Goal: Transaction & Acquisition: Purchase product/service

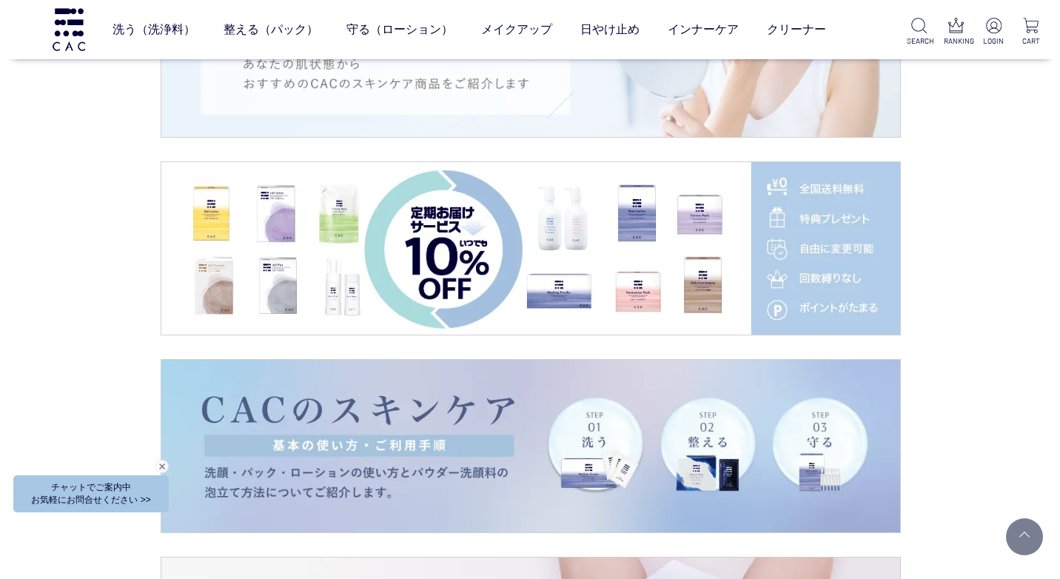
scroll to position [1555, 0]
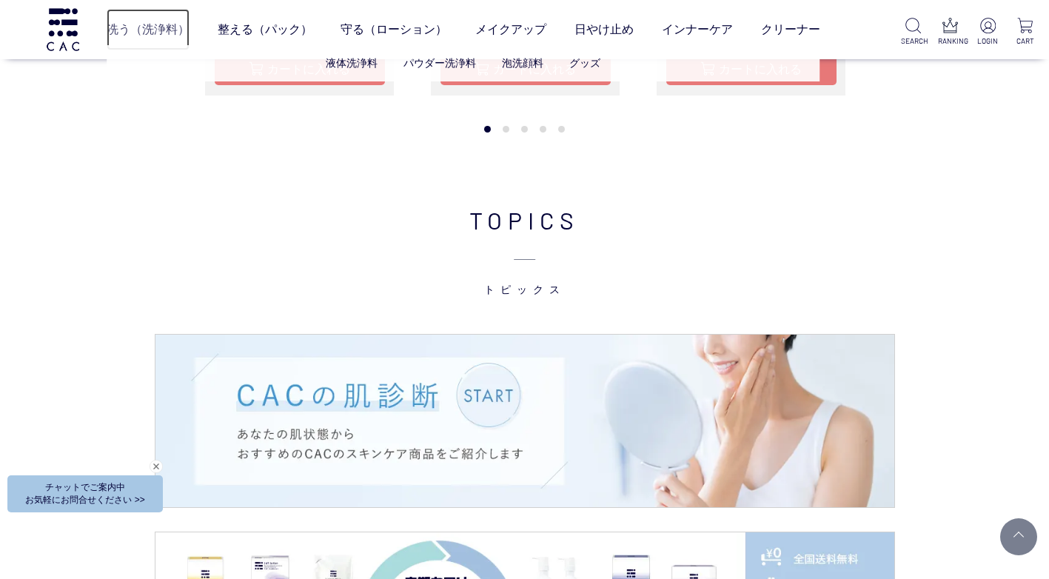
click at [151, 26] on link "洗う（洗浄料）" at bounding box center [148, 29] width 83 height 41
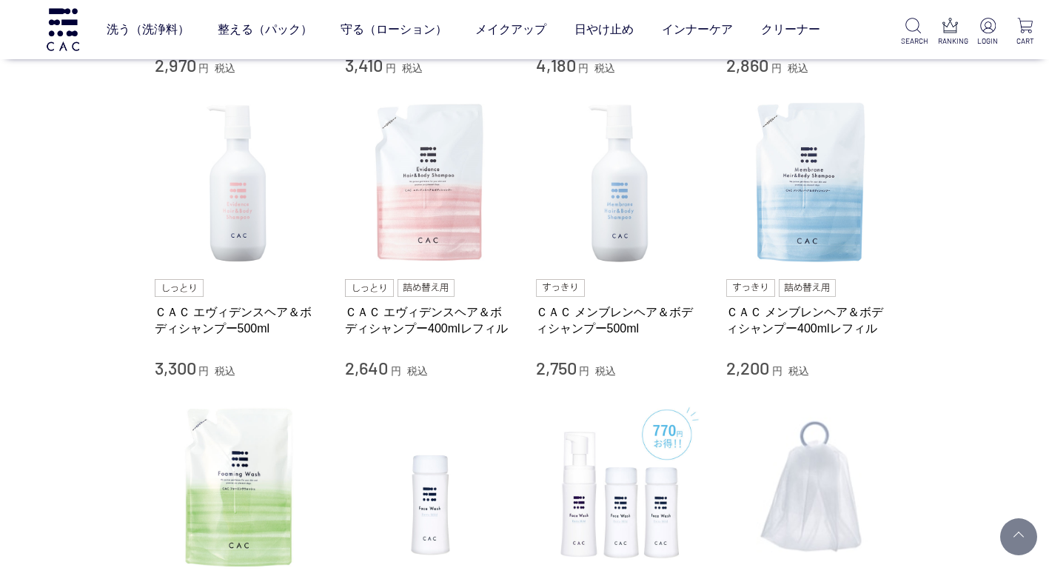
scroll to position [814, 0]
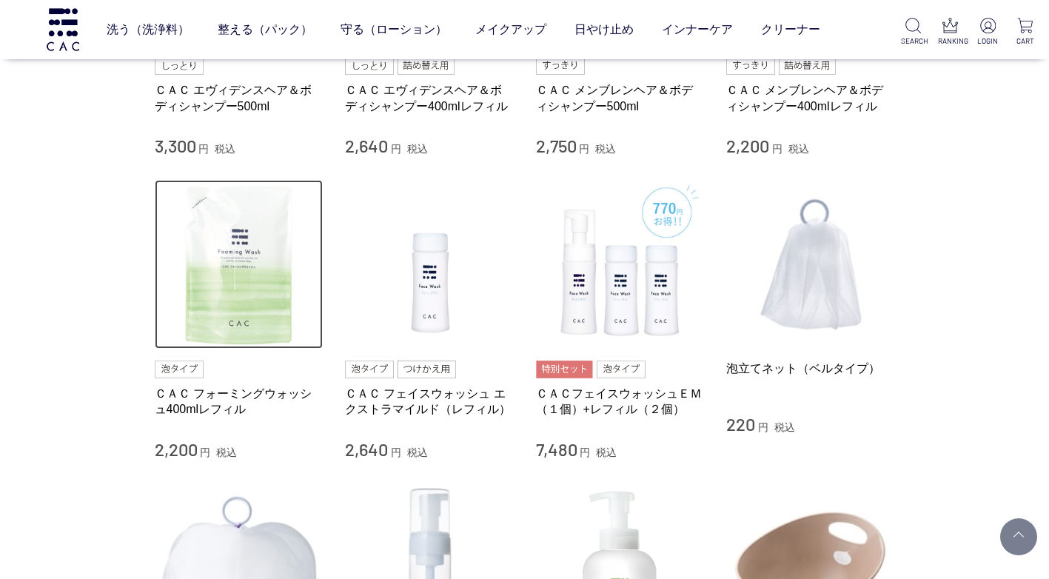
click at [240, 267] on img at bounding box center [239, 264] width 169 height 169
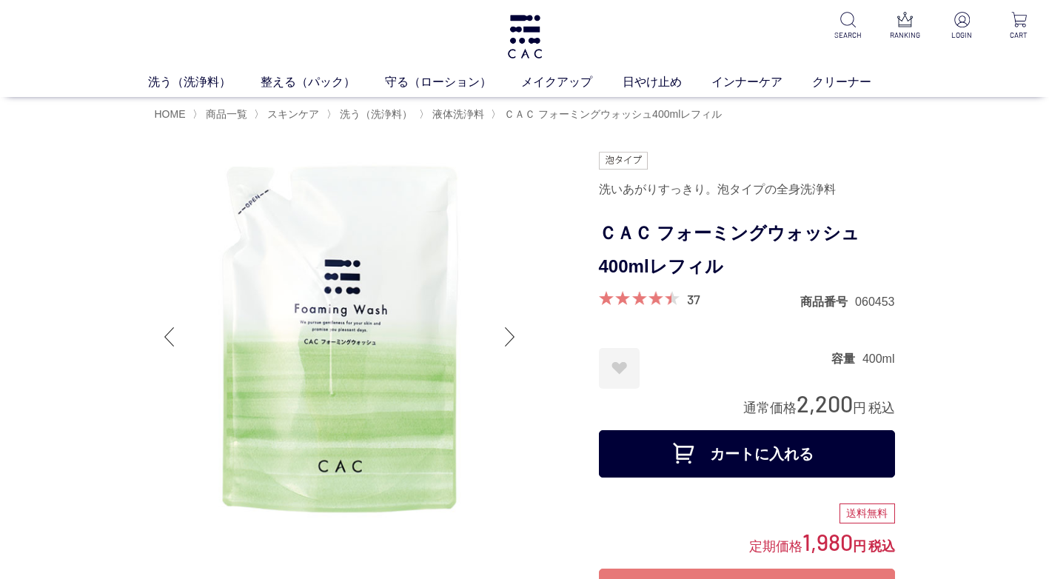
click at [740, 451] on button "カートに入れる" at bounding box center [747, 453] width 296 height 47
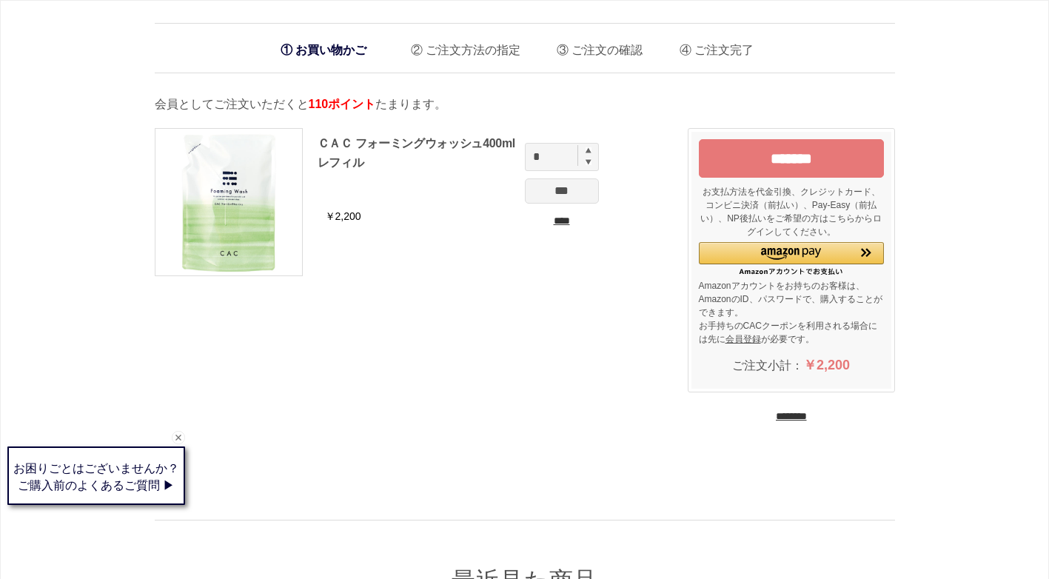
click at [589, 149] on img at bounding box center [589, 150] width 6 height 6
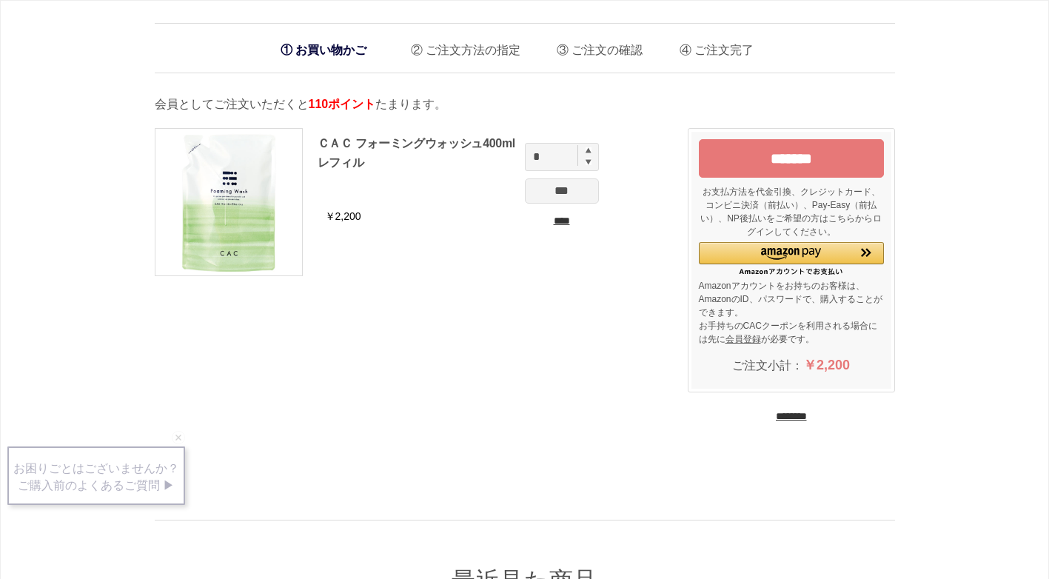
click at [586, 162] on img at bounding box center [589, 161] width 6 height 7
type input "*"
